Goal: Task Accomplishment & Management: Use online tool/utility

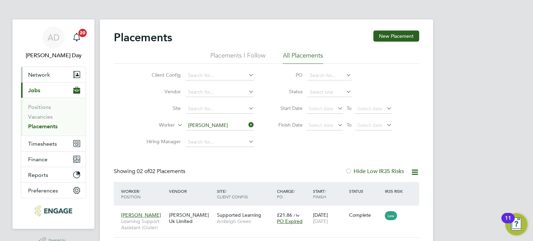
click at [45, 76] on span "Network" at bounding box center [39, 74] width 22 height 7
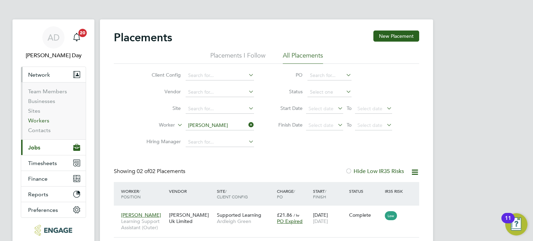
click at [34, 120] on link "Workers" at bounding box center [38, 120] width 21 height 7
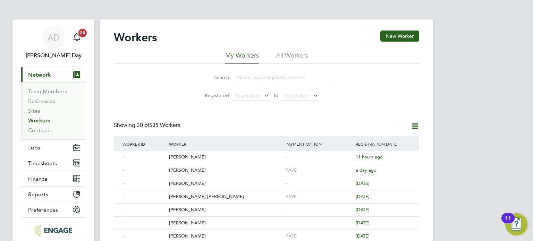
drag, startPoint x: 251, startPoint y: 82, endPoint x: 263, endPoint y: 79, distance: 11.8
click at [251, 82] on input at bounding box center [284, 78] width 101 height 14
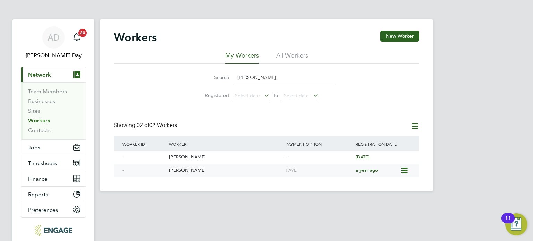
type input "[PERSON_NAME]"
click at [204, 170] on div "[PERSON_NAME]" at bounding box center [225, 170] width 117 height 13
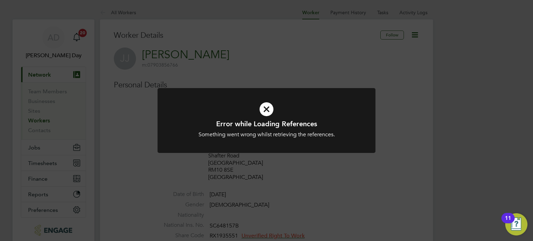
click at [272, 110] on icon at bounding box center [266, 109] width 180 height 27
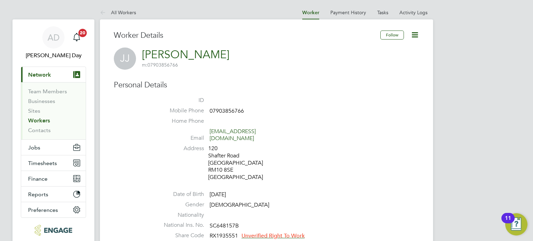
click at [418, 34] on icon at bounding box center [414, 35] width 9 height 9
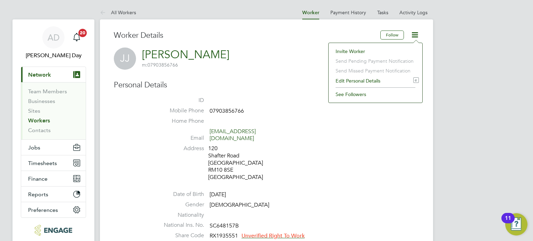
click at [365, 49] on li "Invite Worker" at bounding box center [375, 51] width 87 height 10
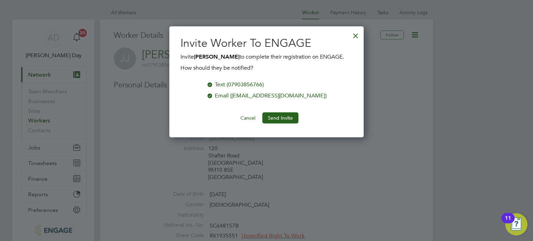
scroll to position [111, 195]
click at [283, 117] on button "Send Invite" at bounding box center [280, 117] width 36 height 11
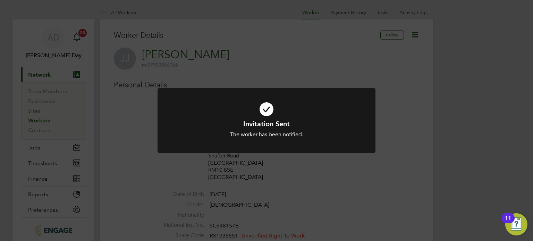
click at [294, 191] on div "Invitation Sent The worker has been notified. Cancel Okay" at bounding box center [266, 120] width 533 height 241
